Goal: Information Seeking & Learning: Learn about a topic

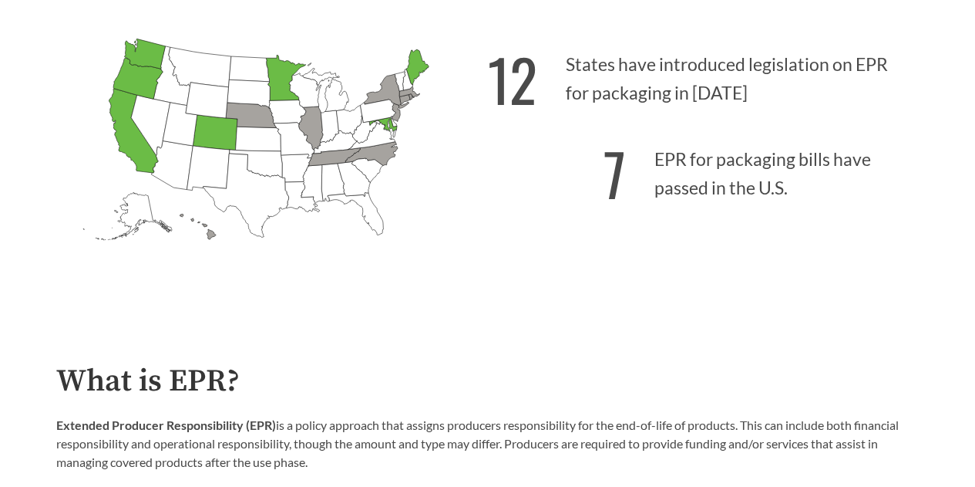
scroll to position [440, 0]
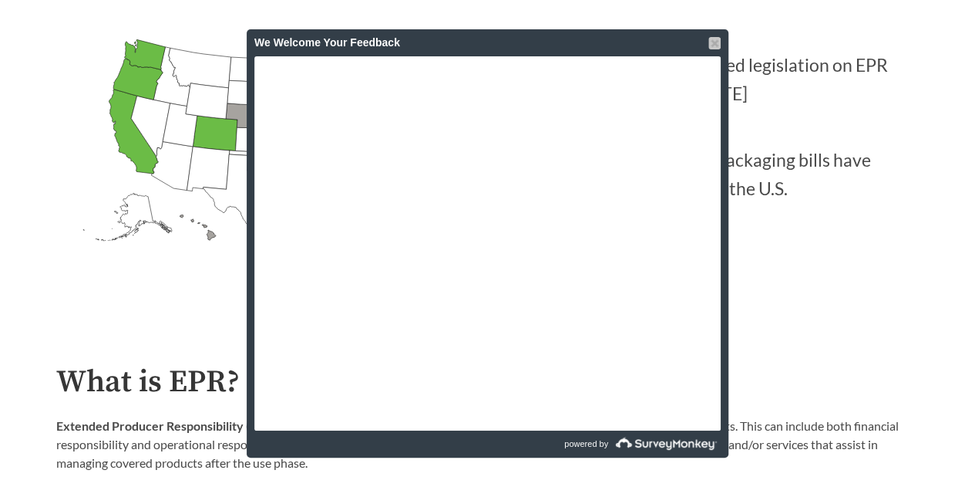
click at [720, 45] on div at bounding box center [715, 43] width 12 height 12
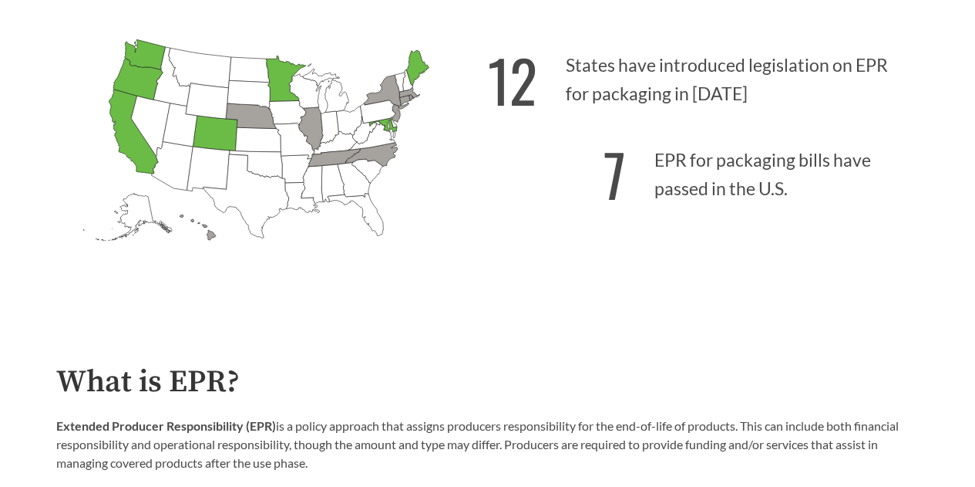
click at [254, 119] on icon "[US_STATE] Introduced: 1" at bounding box center [250, 115] width 51 height 25
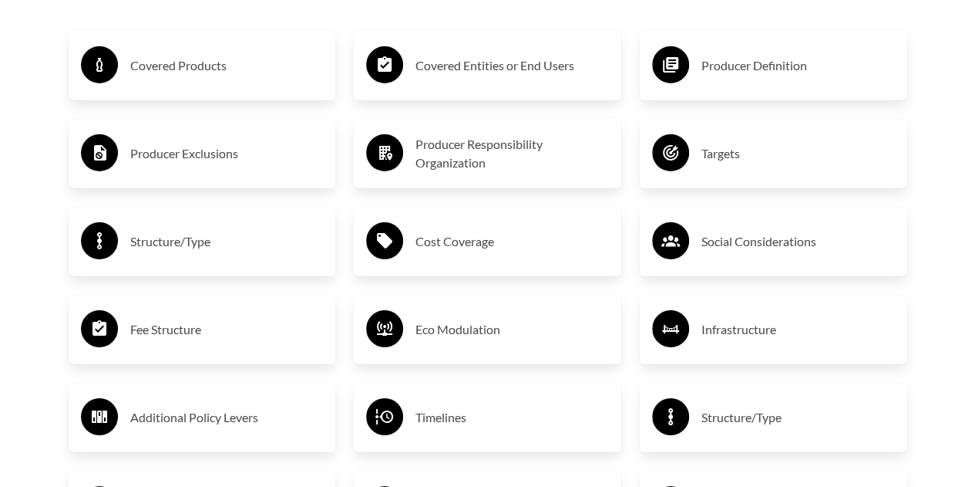
scroll to position [2508, 0]
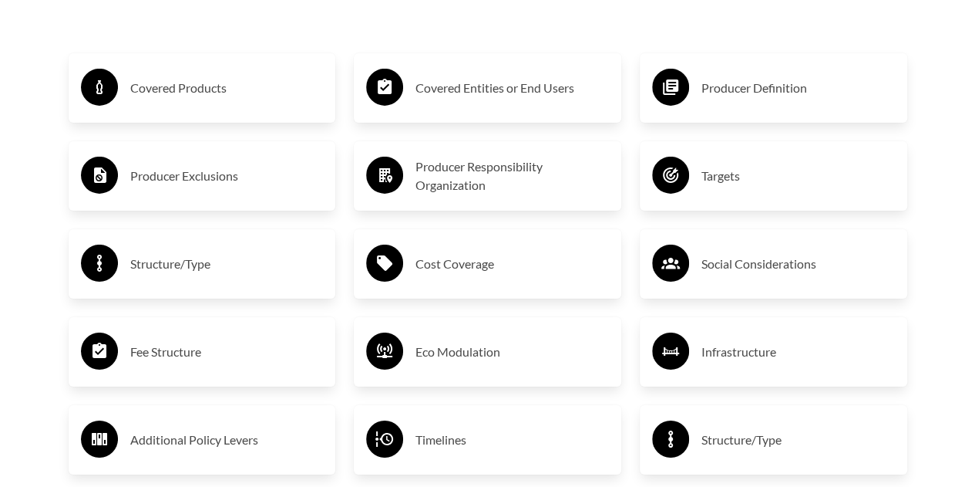
click at [302, 96] on h3 "Covered Products" at bounding box center [227, 88] width 194 height 25
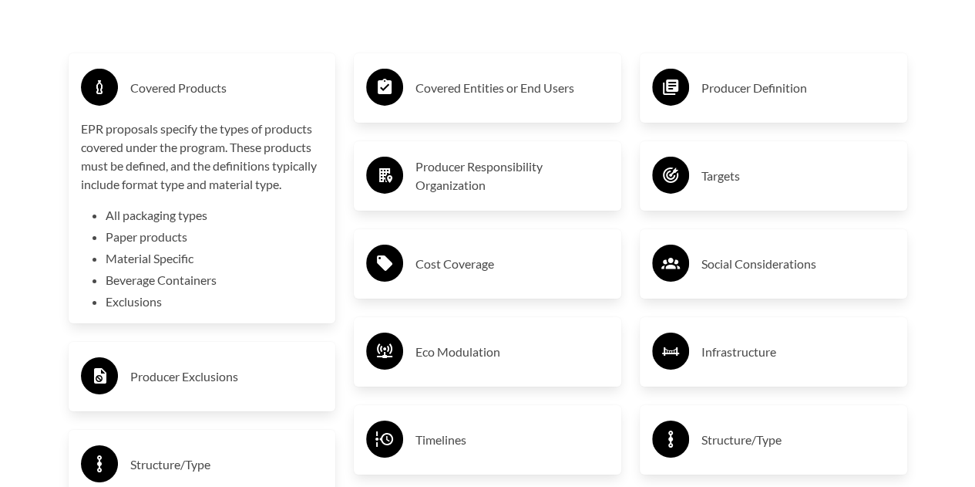
click at [453, 104] on div "Covered Entities or End Users" at bounding box center [487, 88] width 243 height 45
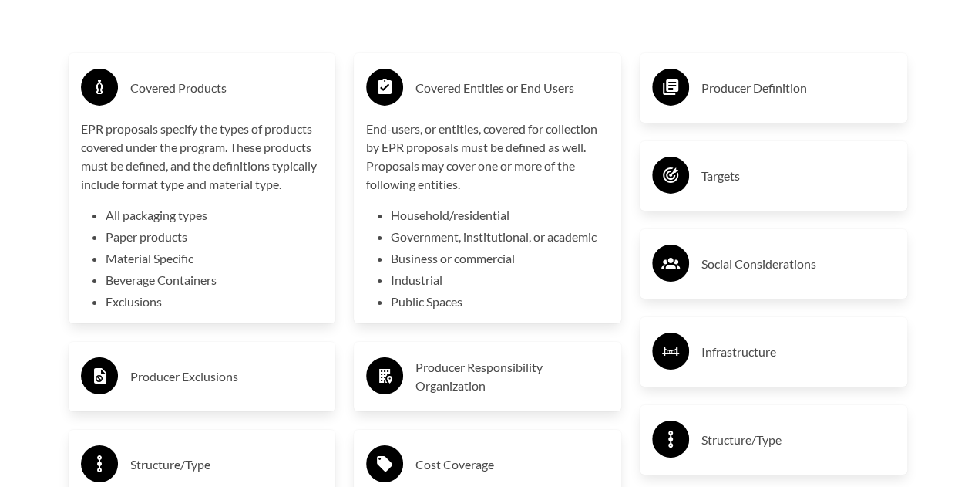
click at [746, 96] on h3 "Producer Definition" at bounding box center [799, 88] width 194 height 25
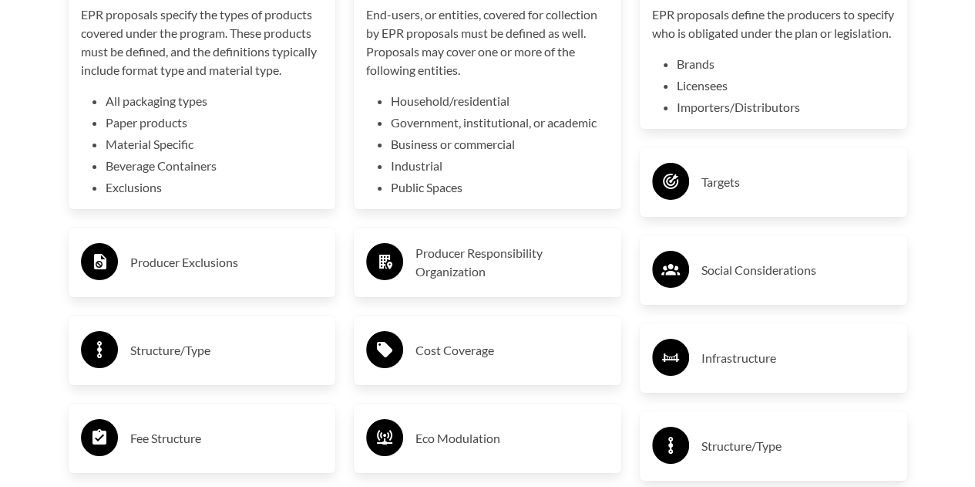
scroll to position [2633, 0]
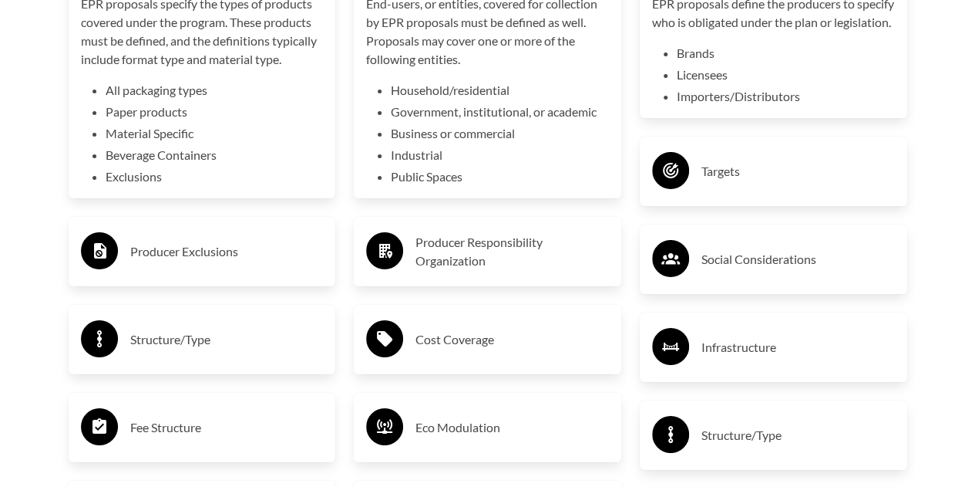
click at [726, 167] on div "Targets" at bounding box center [774, 170] width 268 height 69
click at [716, 184] on h3 "Targets" at bounding box center [799, 171] width 194 height 25
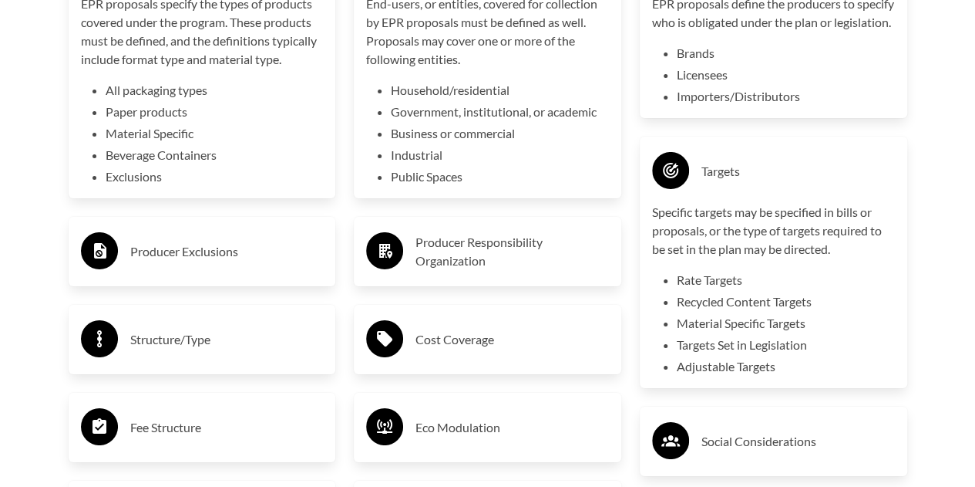
scroll to position [2696, 0]
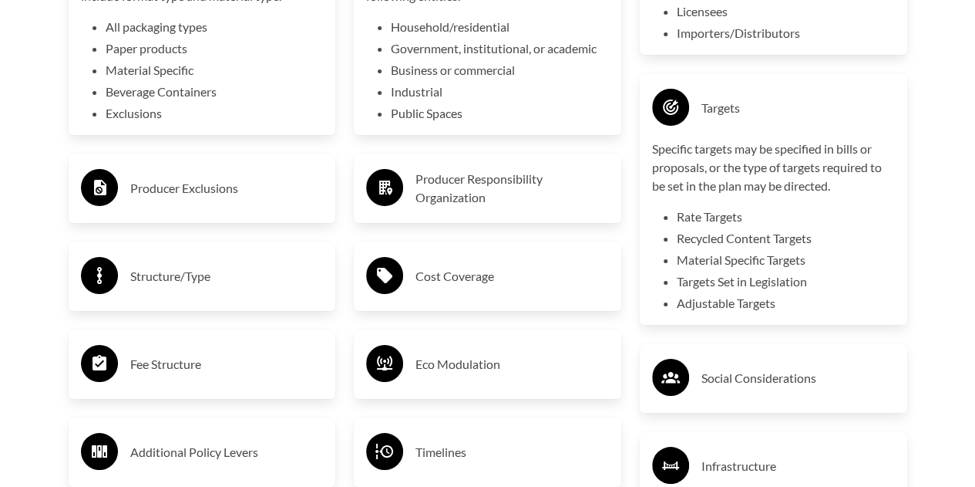
click at [579, 194] on h3 "Producer Responsibility Organization" at bounding box center [513, 188] width 194 height 37
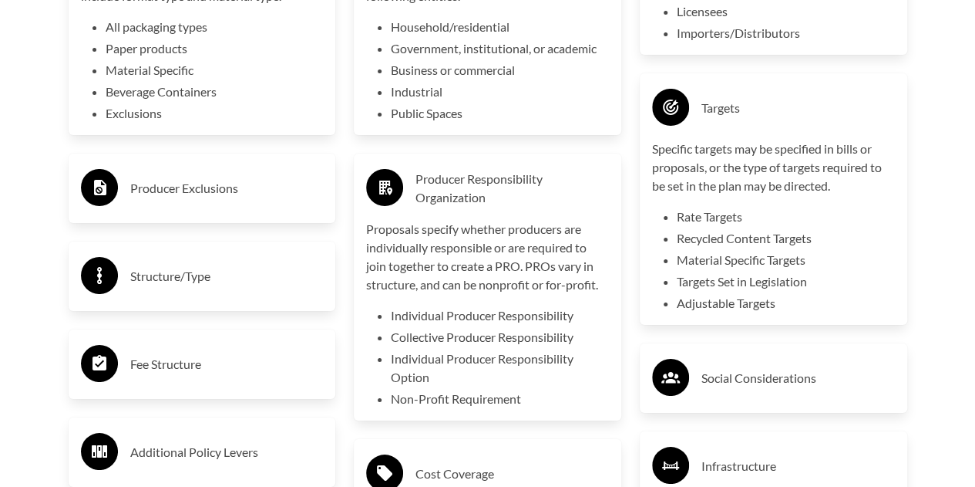
click at [264, 200] on h3 "Producer Exclusions" at bounding box center [227, 188] width 194 height 25
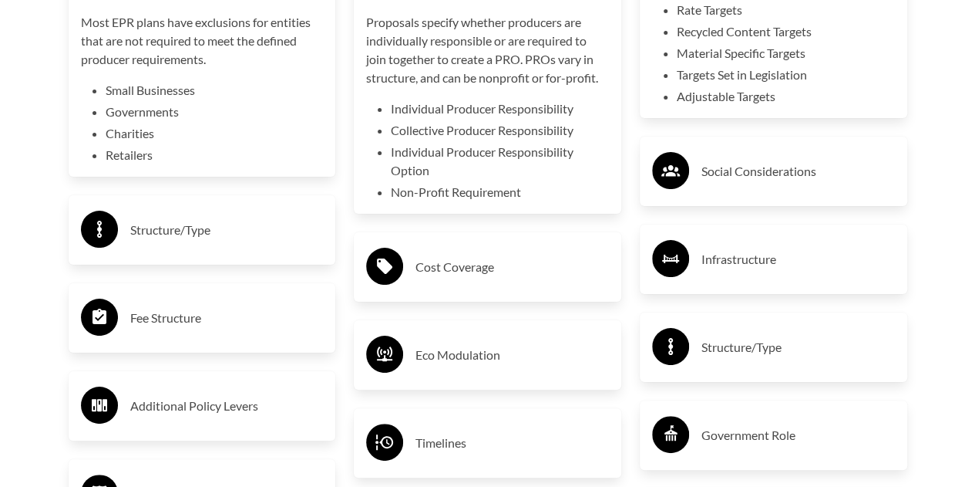
scroll to position [2946, 0]
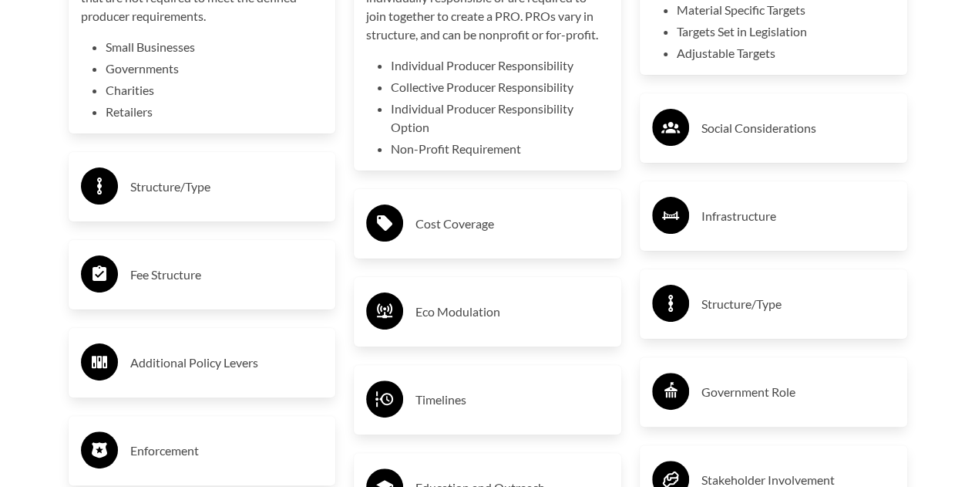
click at [267, 203] on div "Structure/Type" at bounding box center [202, 186] width 243 height 45
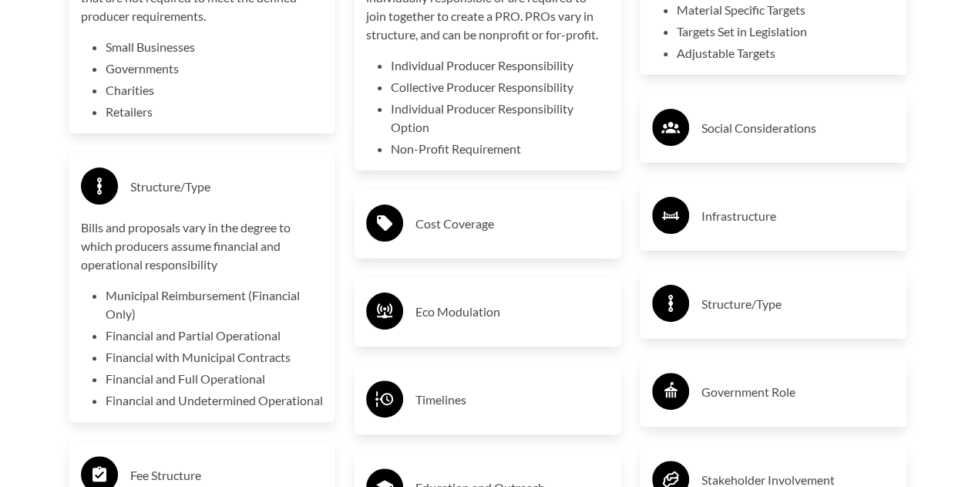
click at [444, 235] on h3 "Cost Coverage" at bounding box center [513, 223] width 194 height 25
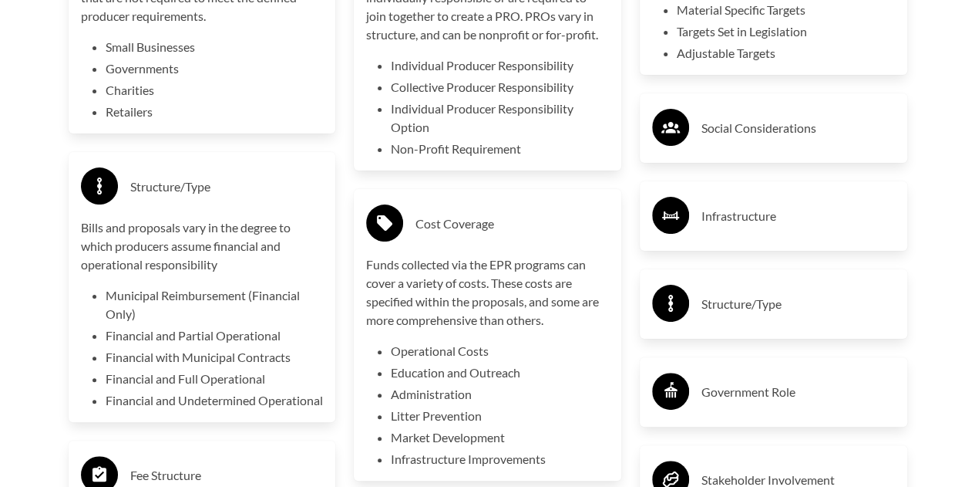
click at [756, 150] on div "Social Considerations" at bounding box center [773, 128] width 243 height 45
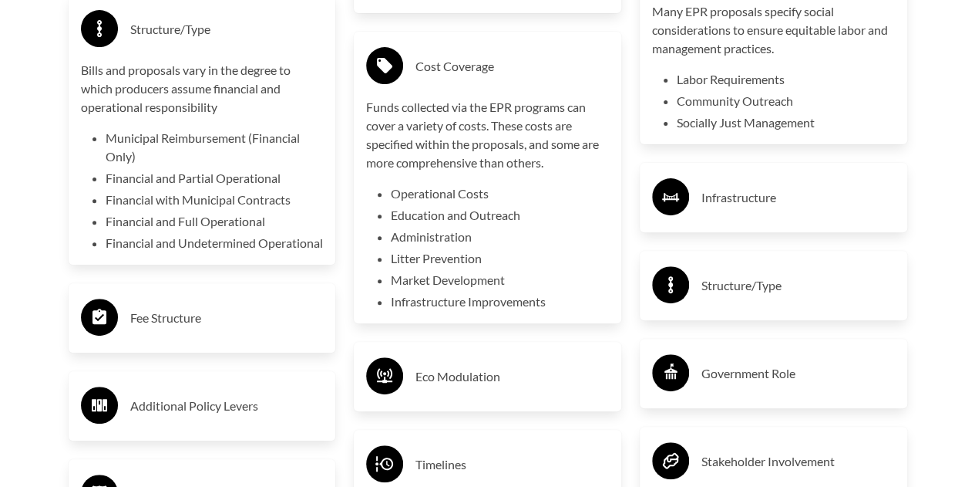
scroll to position [3115, 0]
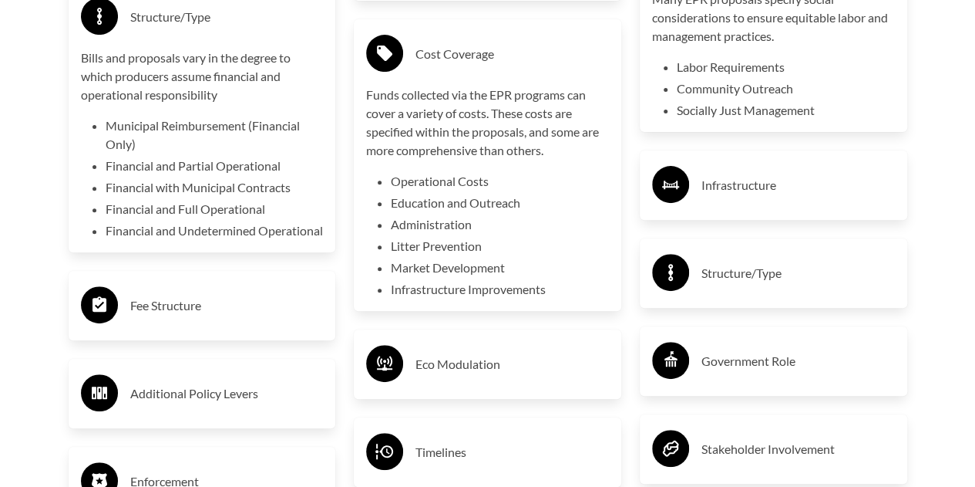
click at [752, 197] on h3 "Infrastructure" at bounding box center [799, 185] width 194 height 25
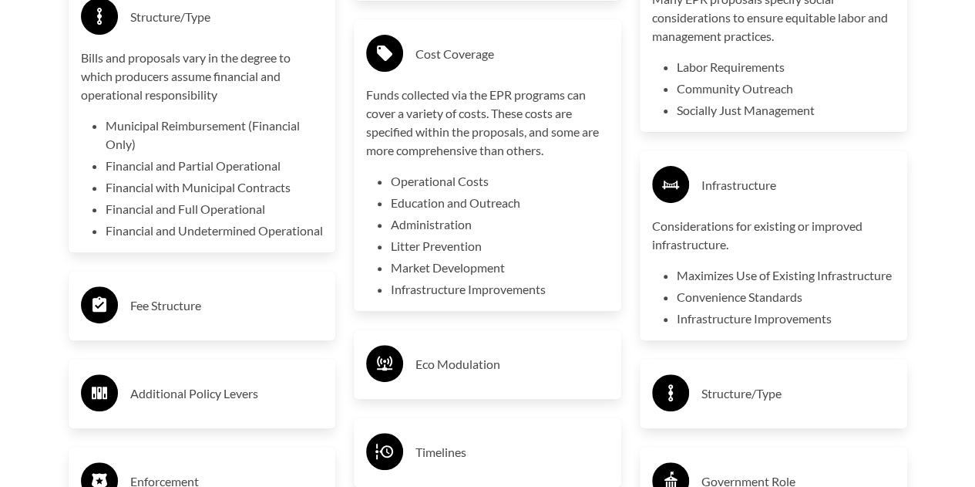
scroll to position [3339, 0]
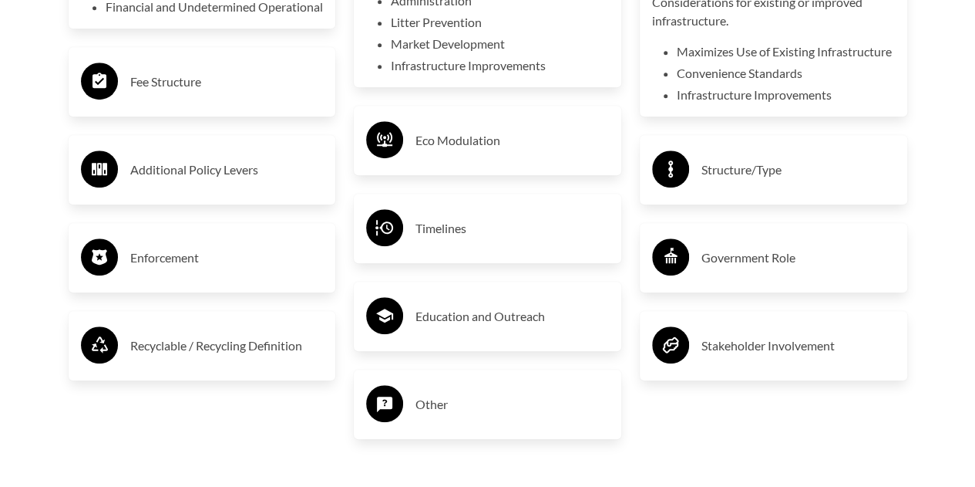
click at [736, 192] on div "Structure/Type" at bounding box center [773, 169] width 243 height 45
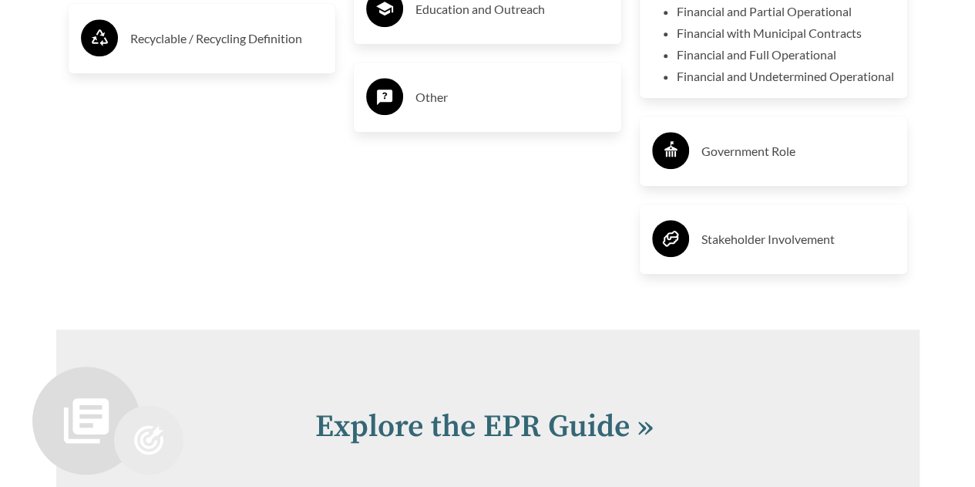
scroll to position [3648, 0]
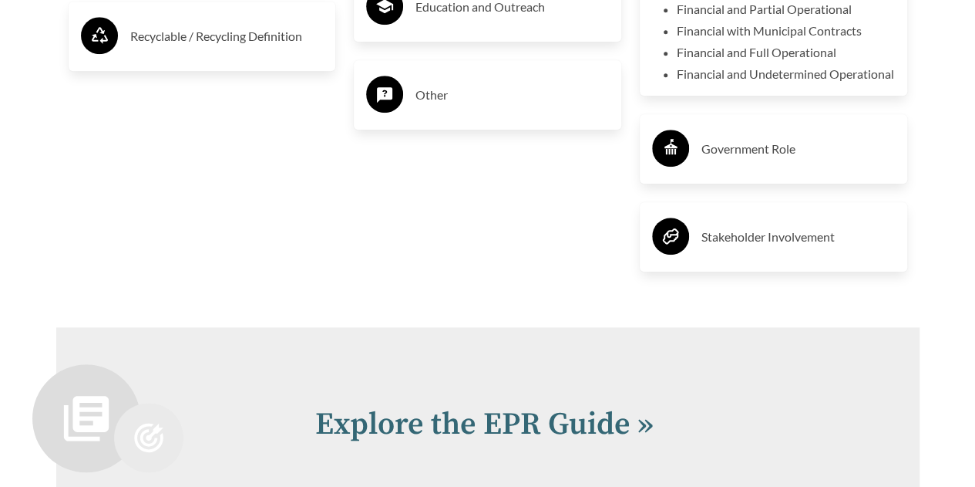
click at [757, 249] on h3 "Stakeholder Involvement" at bounding box center [799, 236] width 194 height 25
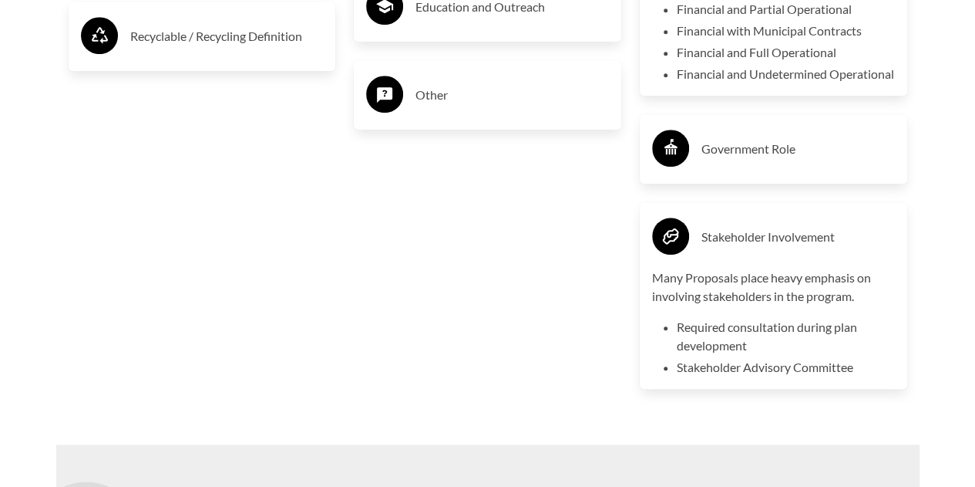
click at [739, 171] on div "Government Role" at bounding box center [773, 148] width 243 height 45
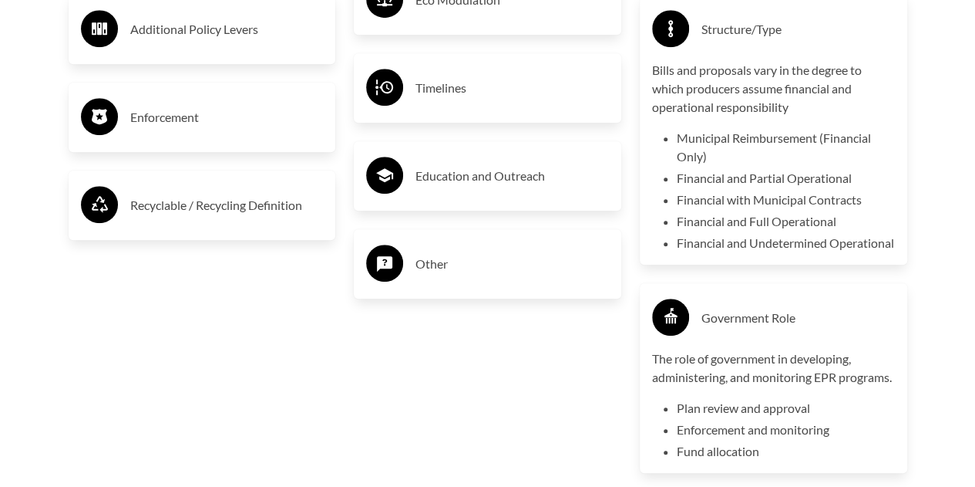
scroll to position [3460, 0]
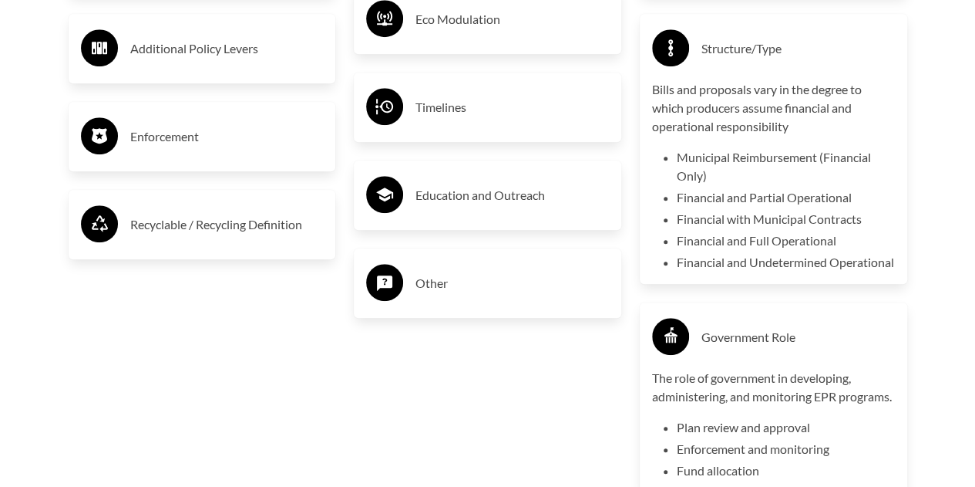
click at [455, 281] on h3 "Other" at bounding box center [513, 283] width 194 height 25
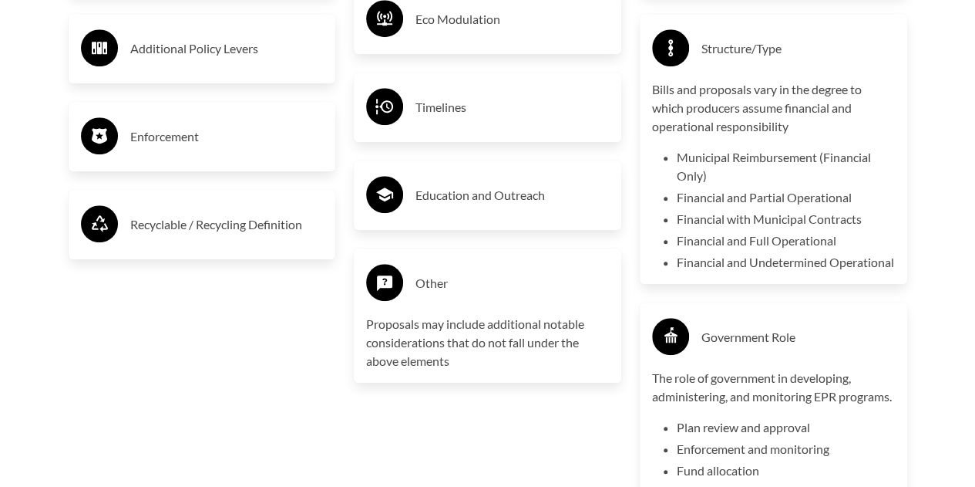
click at [465, 214] on div "Education and Outreach" at bounding box center [487, 195] width 243 height 45
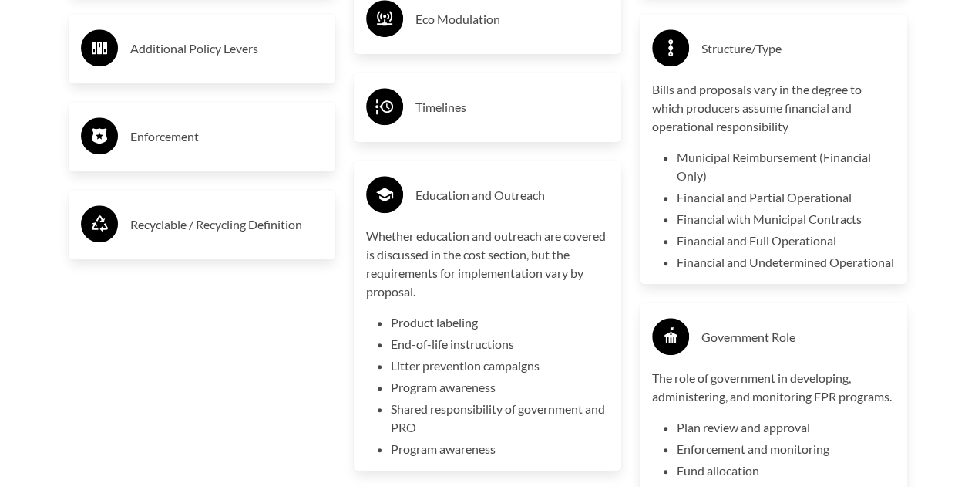
click at [488, 109] on h3 "Timelines" at bounding box center [513, 107] width 194 height 25
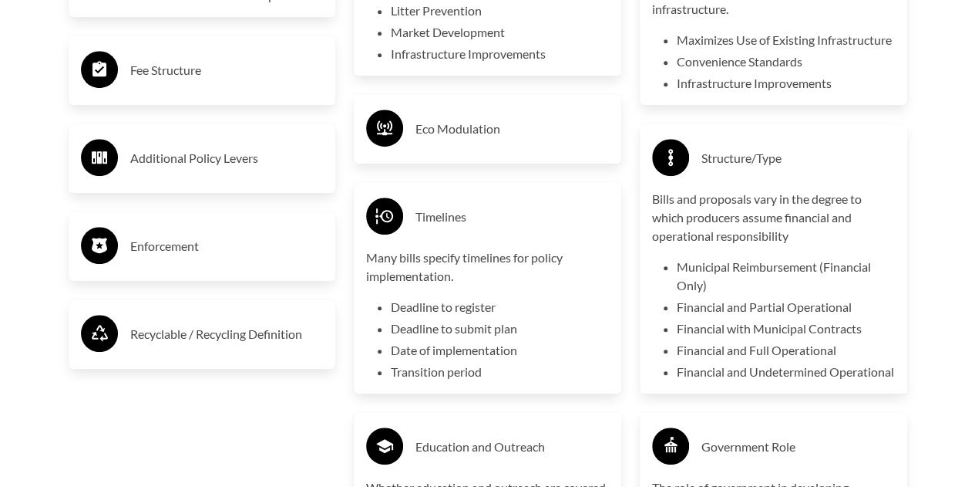
scroll to position [3350, 0]
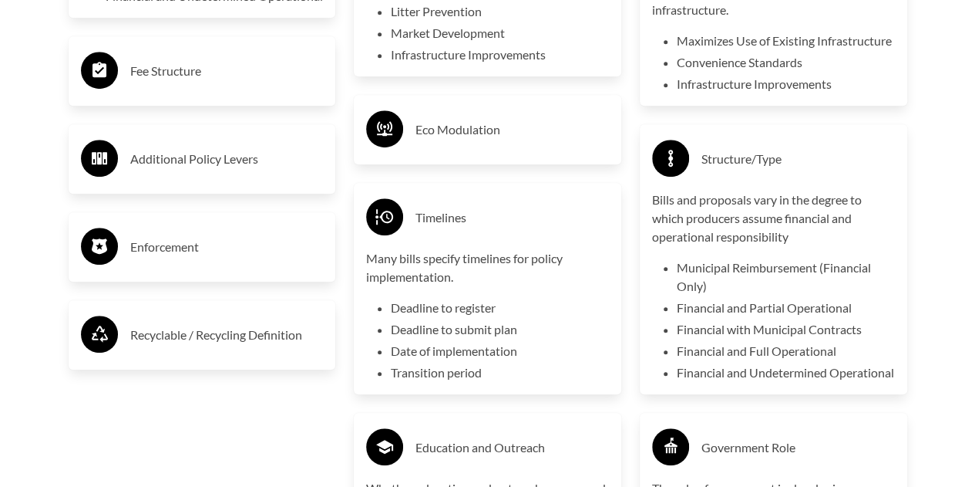
click at [488, 109] on div "Eco Modulation" at bounding box center [488, 129] width 268 height 69
click at [481, 127] on h3 "Eco Modulation" at bounding box center [513, 129] width 194 height 25
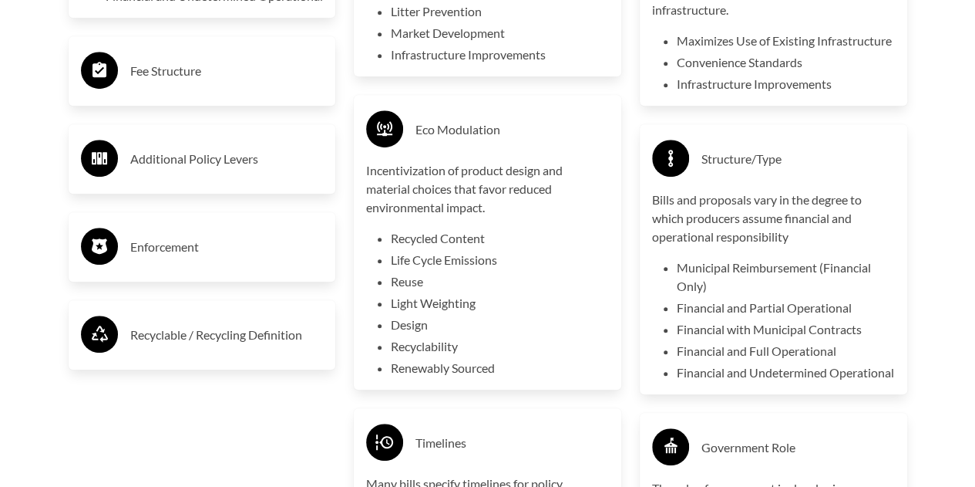
click at [211, 347] on h3 "Recyclable / Recycling Definition" at bounding box center [227, 334] width 194 height 25
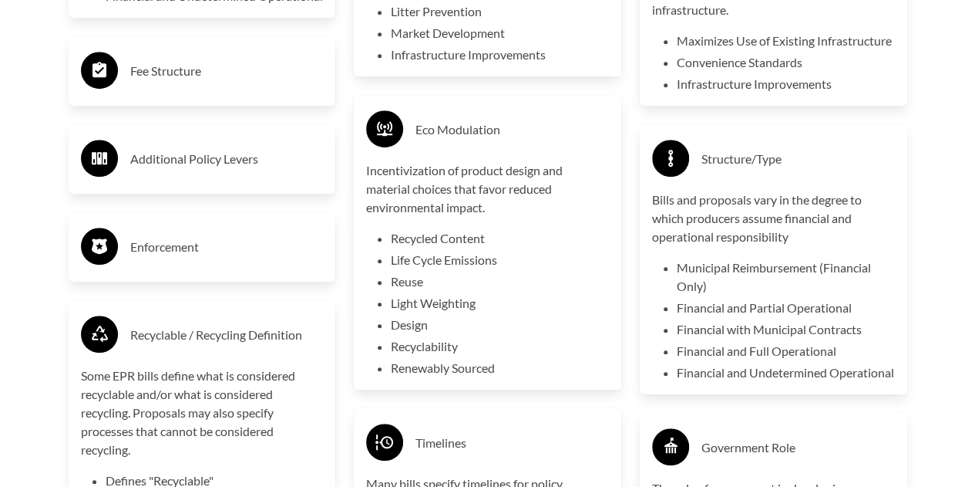
click at [221, 269] on div "Enforcement" at bounding box center [202, 246] width 243 height 45
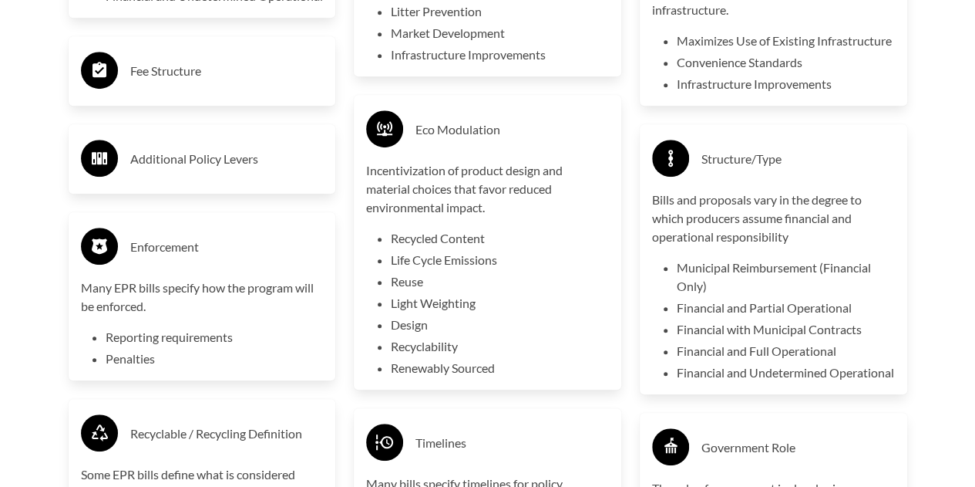
click at [241, 181] on div "Additional Policy Levers" at bounding box center [202, 158] width 243 height 45
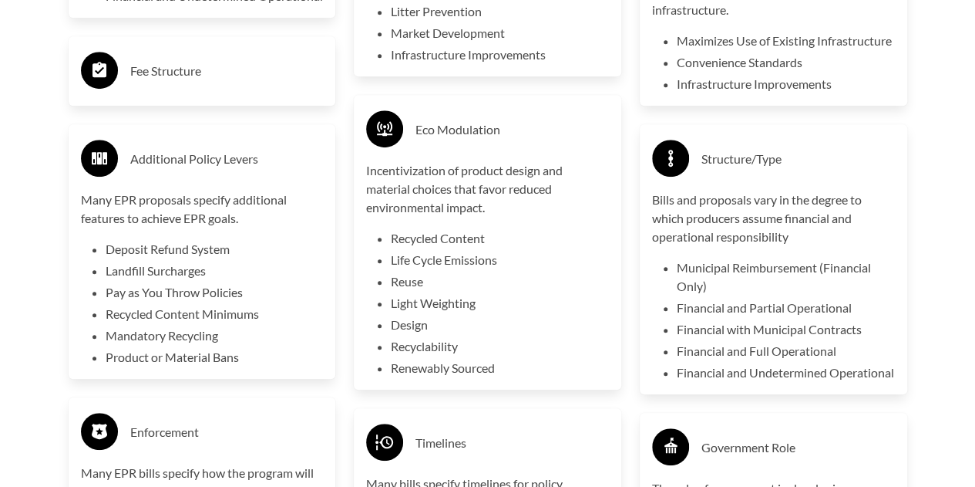
click at [236, 78] on div "Fee Structure" at bounding box center [202, 71] width 243 height 45
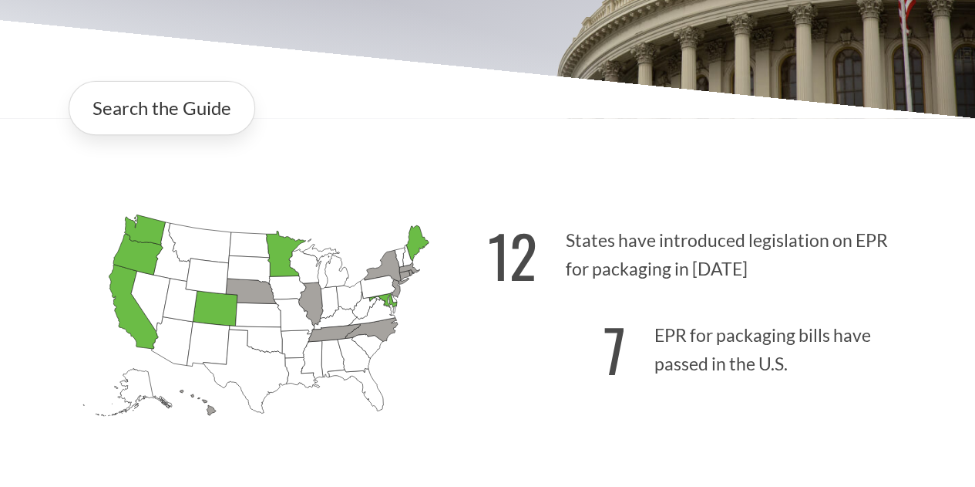
scroll to position [0, 0]
